Goal: Information Seeking & Learning: Find specific fact

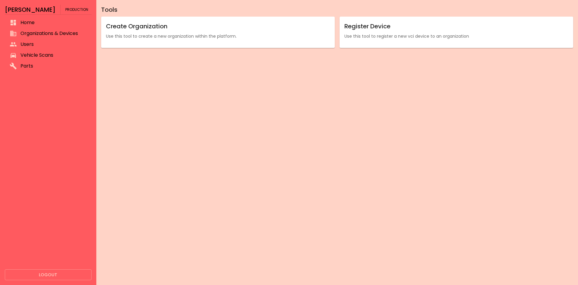
click at [39, 56] on span "Vehicle Scans" at bounding box center [53, 55] width 66 height 7
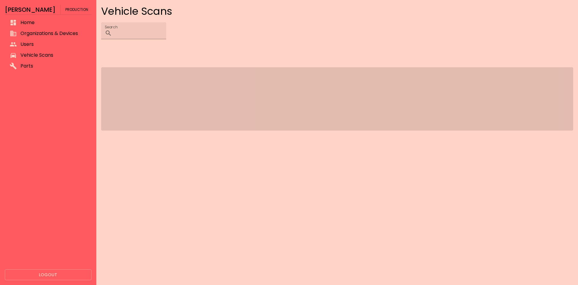
click at [48, 55] on span "Vehicle Scans" at bounding box center [53, 55] width 66 height 7
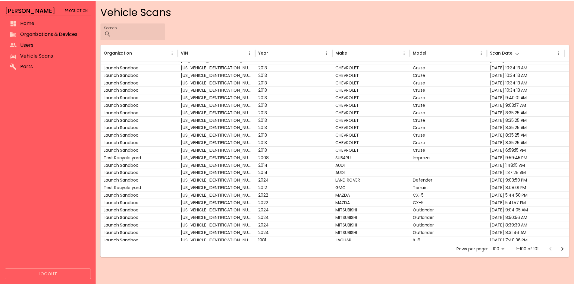
scroll to position [83, 0]
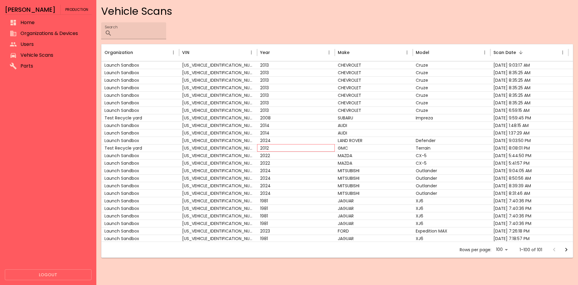
click at [302, 144] on div "2012" at bounding box center [296, 148] width 78 height 8
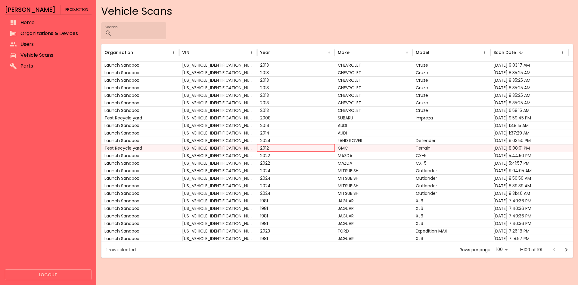
click at [286, 147] on div "2012" at bounding box center [296, 148] width 78 height 8
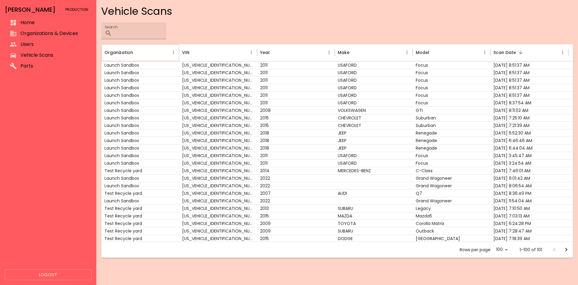
click at [174, 49] on button "Organization column menu" at bounding box center [173, 52] width 8 height 8
click at [209, 95] on div "[US_VEHICLE_IDENTIFICATION_NUMBER]" at bounding box center [218, 95] width 78 height 8
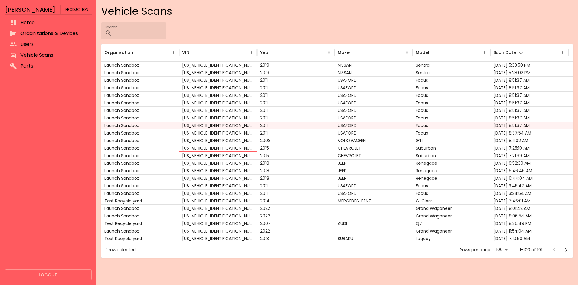
click at [244, 148] on div "[US_VEHICLE_IDENTIFICATION_NUMBER]" at bounding box center [218, 148] width 78 height 8
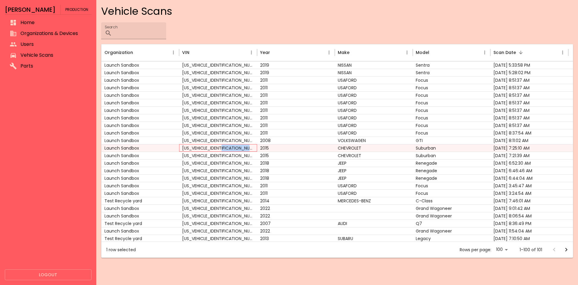
click at [244, 148] on div "[US_VEHICLE_IDENTIFICATION_NUMBER]" at bounding box center [218, 148] width 78 height 8
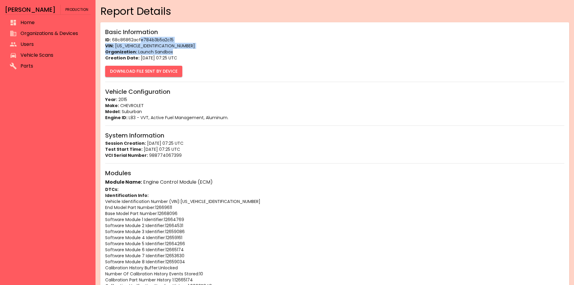
drag, startPoint x: 194, startPoint y: 50, endPoint x: 139, endPoint y: 41, distance: 55.0
click at [139, 41] on div "Basic Information ID: 68c86862acfe784b3b5a2c15 VIN: [US_VEHICLE_IDENTIFICATION_…" at bounding box center [334, 44] width 459 height 34
click at [136, 42] on p "ID: 68c86862acfe784b3b5a2c15" at bounding box center [334, 40] width 459 height 6
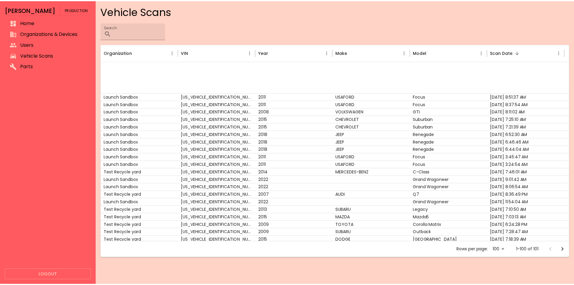
scroll to position [330, 0]
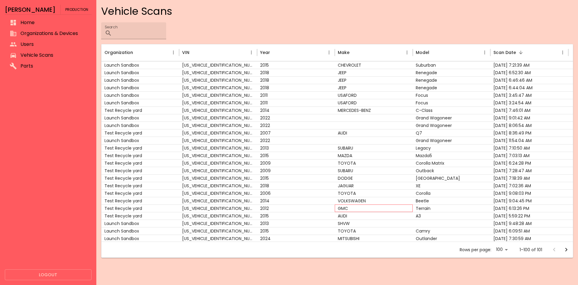
click at [346, 206] on div "GMC" at bounding box center [374, 208] width 78 height 8
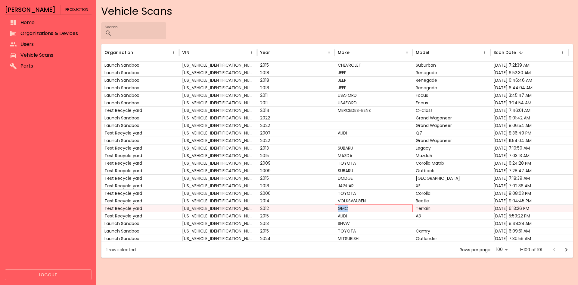
click at [346, 206] on div "GMC" at bounding box center [374, 208] width 78 height 8
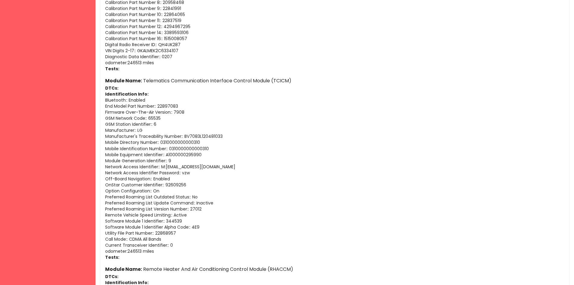
scroll to position [2139, 0]
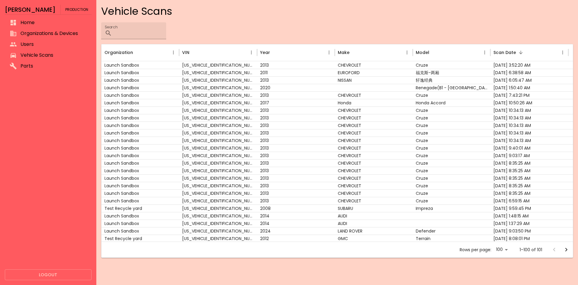
click at [564, 246] on icon "Go to next page" at bounding box center [566, 249] width 7 height 7
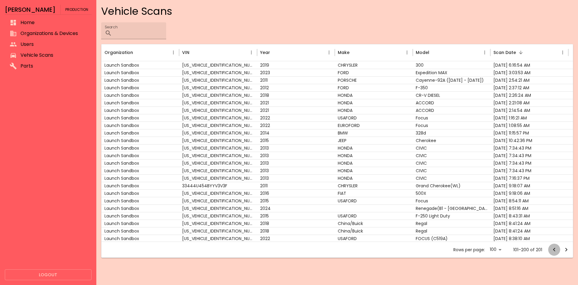
click at [553, 252] on icon "Go to previous page" at bounding box center [554, 249] width 7 height 7
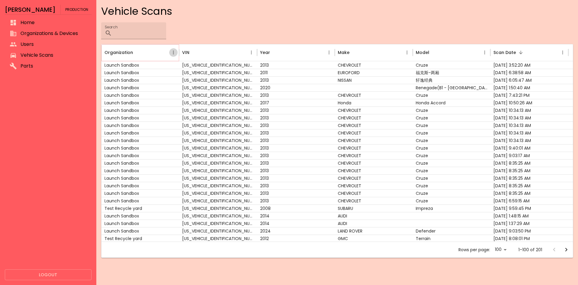
click at [172, 52] on icon "Organization column menu" at bounding box center [173, 52] width 5 height 5
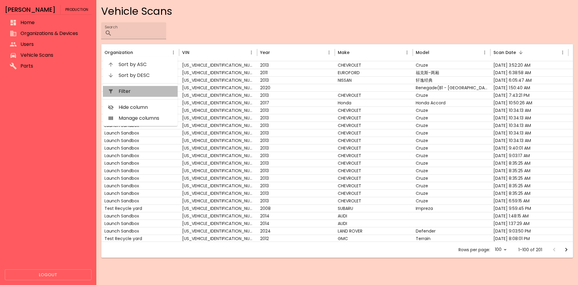
click at [142, 90] on span "Filter" at bounding box center [146, 91] width 54 height 7
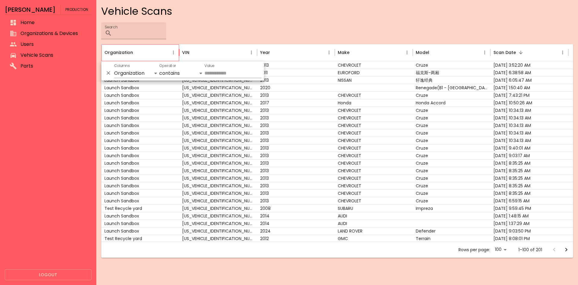
click at [343, 20] on div "Vehicle Scans Search ​ Organization VIN Year Make Model Scan Date Launch Sandbo…" at bounding box center [337, 131] width 472 height 253
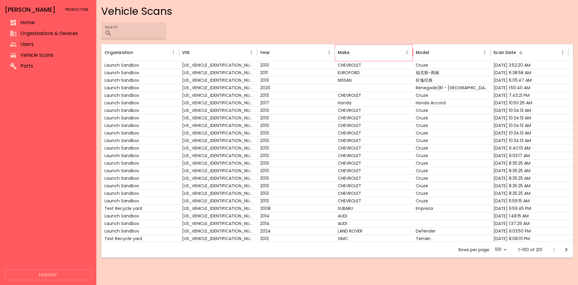
click at [349, 55] on div "Make" at bounding box center [344, 52] width 12 height 6
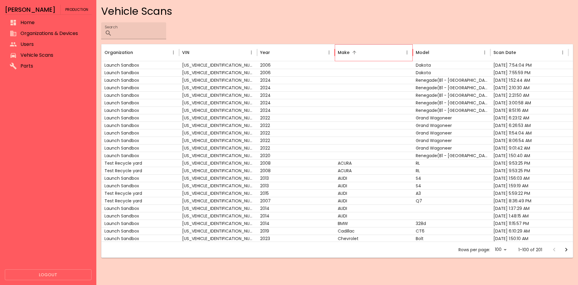
click at [349, 55] on div "Make" at bounding box center [344, 52] width 12 height 6
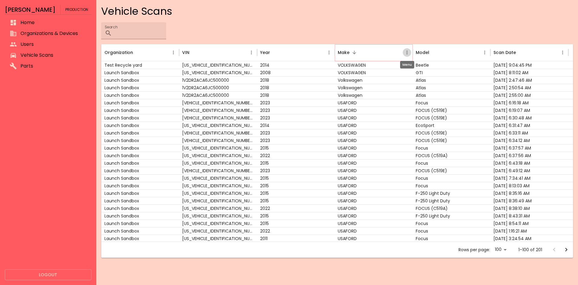
click at [405, 50] on icon "Make column menu" at bounding box center [407, 52] width 5 height 5
click at [369, 98] on ul "Sort by ASC Unsort Filter Hide column Manage columns" at bounding box center [374, 91] width 75 height 69
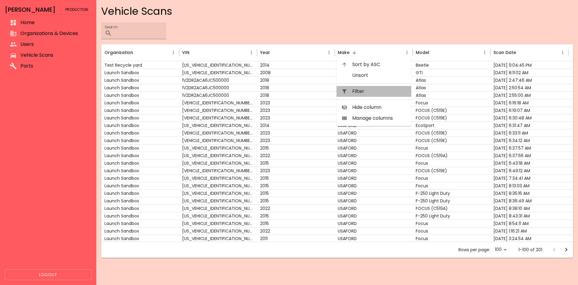
click at [372, 88] on span "Filter" at bounding box center [379, 91] width 54 height 7
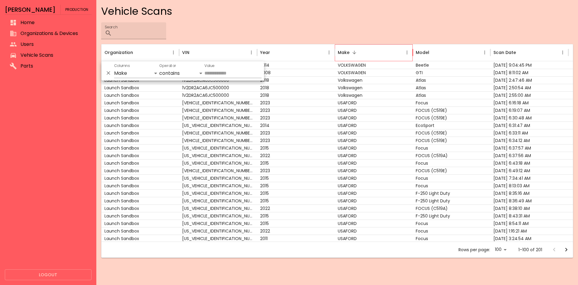
click at [387, 19] on div "Vehicle Scans Search ​ Organization VIN Year Make Model Scan Date Test Recycle …" at bounding box center [337, 131] width 472 height 253
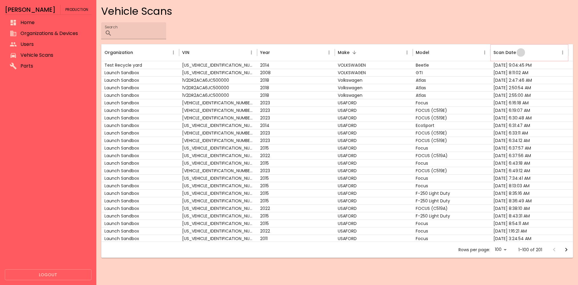
click at [518, 55] on icon "Sort" at bounding box center [520, 52] width 5 height 5
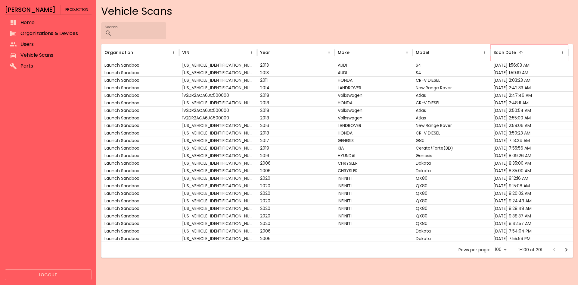
click at [519, 49] on button "Sort" at bounding box center [521, 52] width 8 height 8
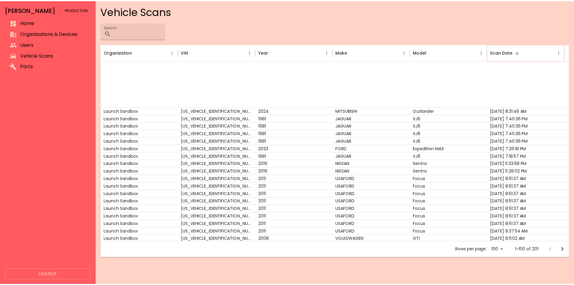
scroll to position [220, 0]
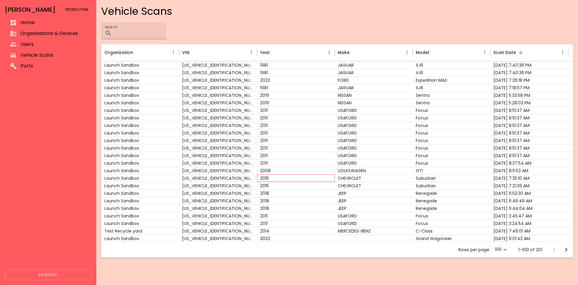
click at [301, 177] on div "2015" at bounding box center [296, 178] width 78 height 8
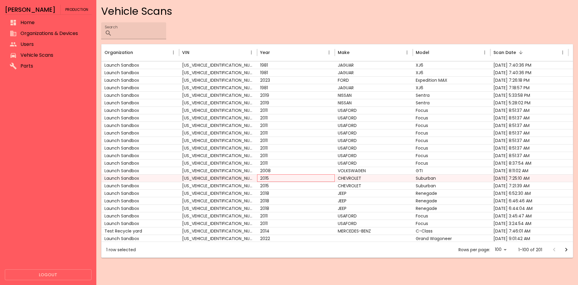
click at [301, 176] on div "2015" at bounding box center [296, 178] width 78 height 8
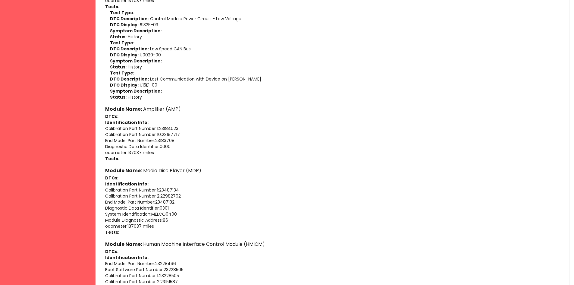
scroll to position [2237, 0]
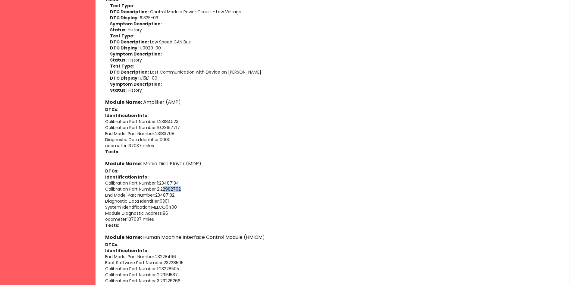
drag, startPoint x: 183, startPoint y: 187, endPoint x: 164, endPoint y: 191, distance: 19.7
click at [164, 191] on p "Calibration Part Number 2 : 22982792" at bounding box center [334, 189] width 459 height 6
click at [173, 198] on p "Diagnostic Data Identifier : 0301" at bounding box center [334, 201] width 459 height 6
drag, startPoint x: 179, startPoint y: 193, endPoint x: 97, endPoint y: 195, distance: 81.3
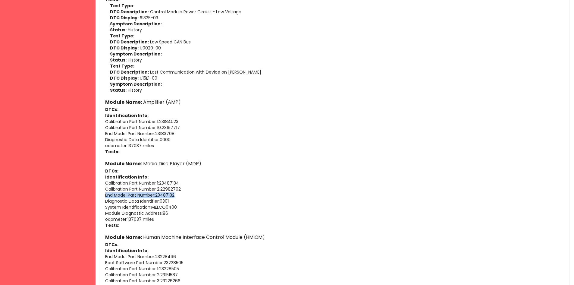
copy p "End Model Part Number : 23487132"
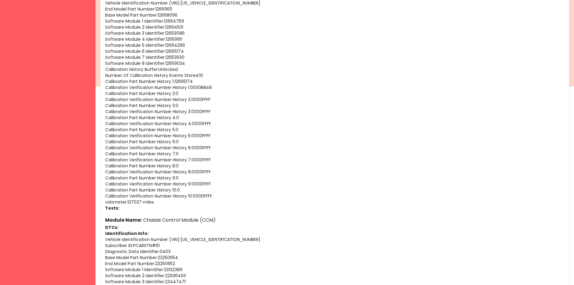
scroll to position [0, 0]
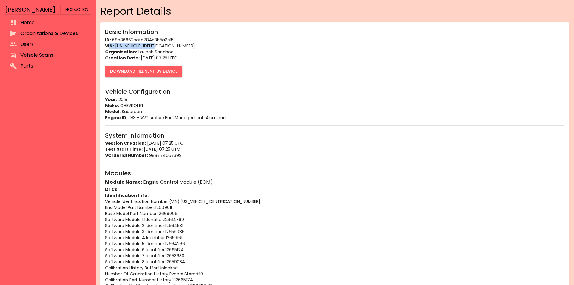
drag, startPoint x: 157, startPoint y: 43, endPoint x: 110, endPoint y: 45, distance: 47.0
click at [110, 45] on p "VIN: [US_VEHICLE_IDENTIFICATION_NUMBER]" at bounding box center [334, 46] width 459 height 6
click at [133, 47] on p "VIN: [US_VEHICLE_IDENTIFICATION_NUMBER]" at bounding box center [334, 46] width 459 height 6
drag, startPoint x: 166, startPoint y: 45, endPoint x: 115, endPoint y: 44, distance: 51.2
click at [115, 44] on p "VIN: [US_VEHICLE_IDENTIFICATION_NUMBER]" at bounding box center [334, 46] width 459 height 6
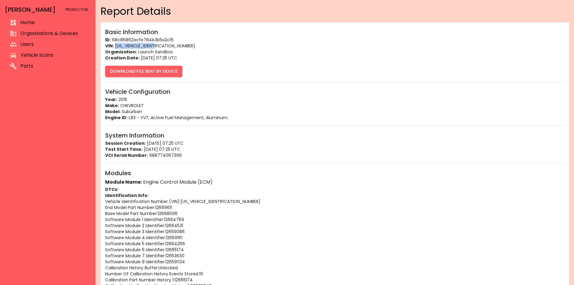
copy p "[US_VEHICLE_IDENTIFICATION_NUMBER]"
click at [173, 44] on p "VIN: [US_VEHICLE_IDENTIFICATION_NUMBER]" at bounding box center [334, 46] width 459 height 6
drag, startPoint x: 162, startPoint y: 45, endPoint x: 116, endPoint y: 45, distance: 46.7
click at [116, 45] on p "VIN: [US_VEHICLE_IDENTIFICATION_NUMBER]" at bounding box center [334, 46] width 459 height 6
click at [120, 44] on p "VIN: [US_VEHICLE_IDENTIFICATION_NUMBER]" at bounding box center [334, 46] width 459 height 6
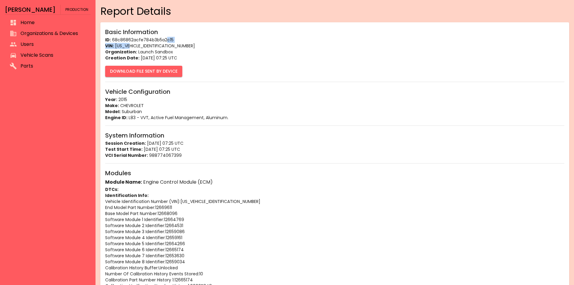
drag, startPoint x: 167, startPoint y: 42, endPoint x: 130, endPoint y: 48, distance: 37.2
click at [130, 48] on div "Basic Information ID: 68c86862acfe784b3b5a2c15 VIN: [US_VEHICLE_IDENTIFICATION_…" at bounding box center [334, 44] width 459 height 34
click at [130, 48] on p "VIN: [US_VEHICLE_IDENTIFICATION_NUMBER]" at bounding box center [334, 46] width 459 height 6
drag, startPoint x: 163, startPoint y: 46, endPoint x: 106, endPoint y: 47, distance: 56.3
click at [106, 47] on p "VIN: [US_VEHICLE_IDENTIFICATION_NUMBER]" at bounding box center [334, 46] width 459 height 6
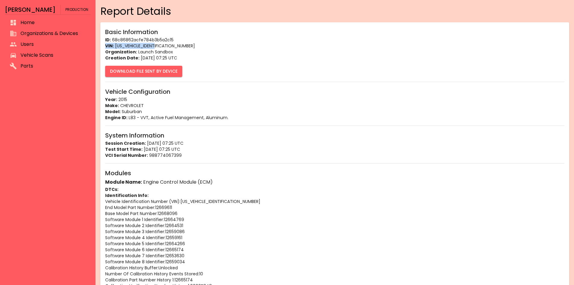
copy p "VIN: [US_VEHICLE_IDENTIFICATION_NUMBER]"
